Goal: Task Accomplishment & Management: Complete application form

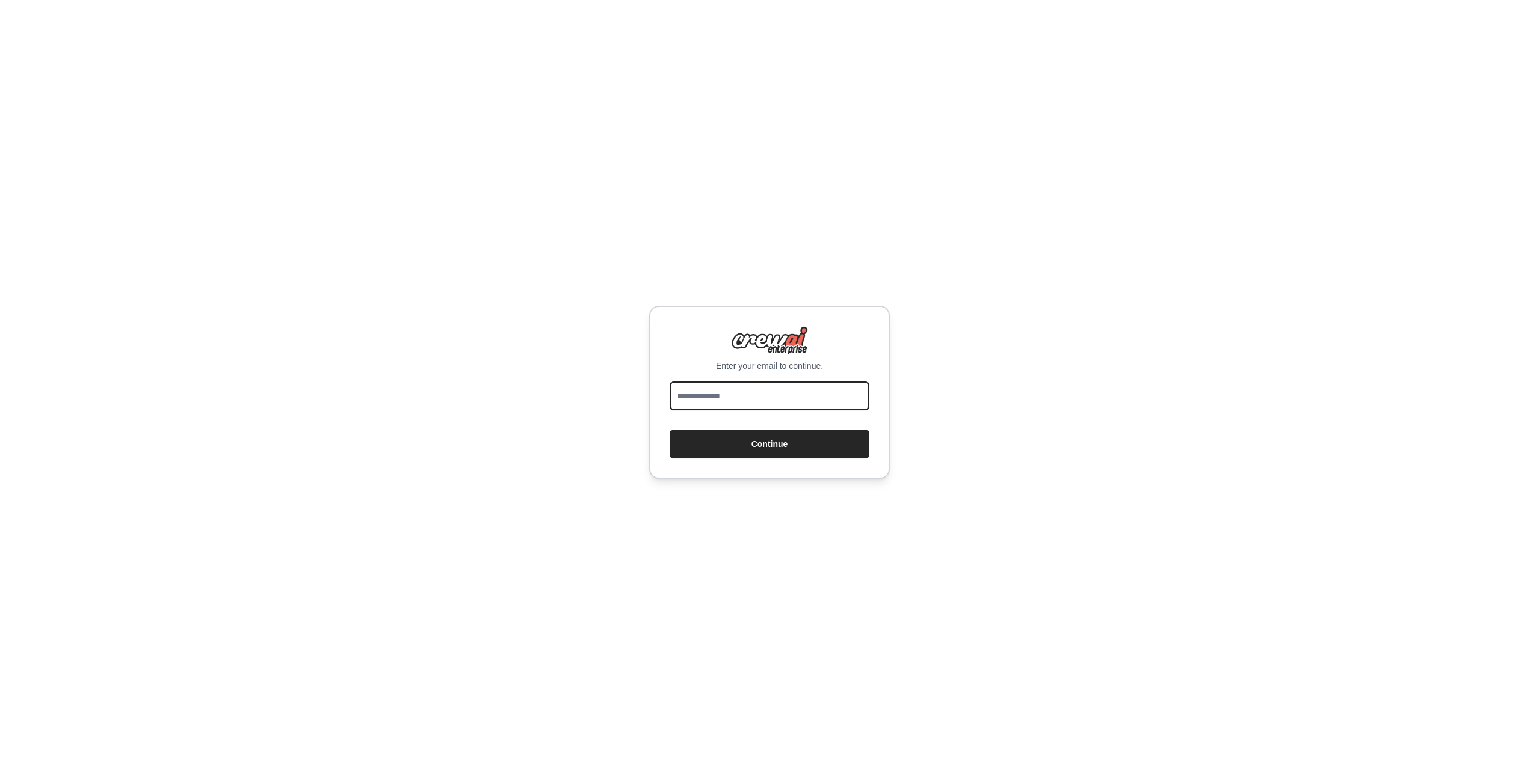
click at [688, 386] on input "email" at bounding box center [769, 396] width 200 height 29
type input "**********"
click at [773, 446] on button "Continue" at bounding box center [769, 444] width 200 height 29
